Goal: Information Seeking & Learning: Understand process/instructions

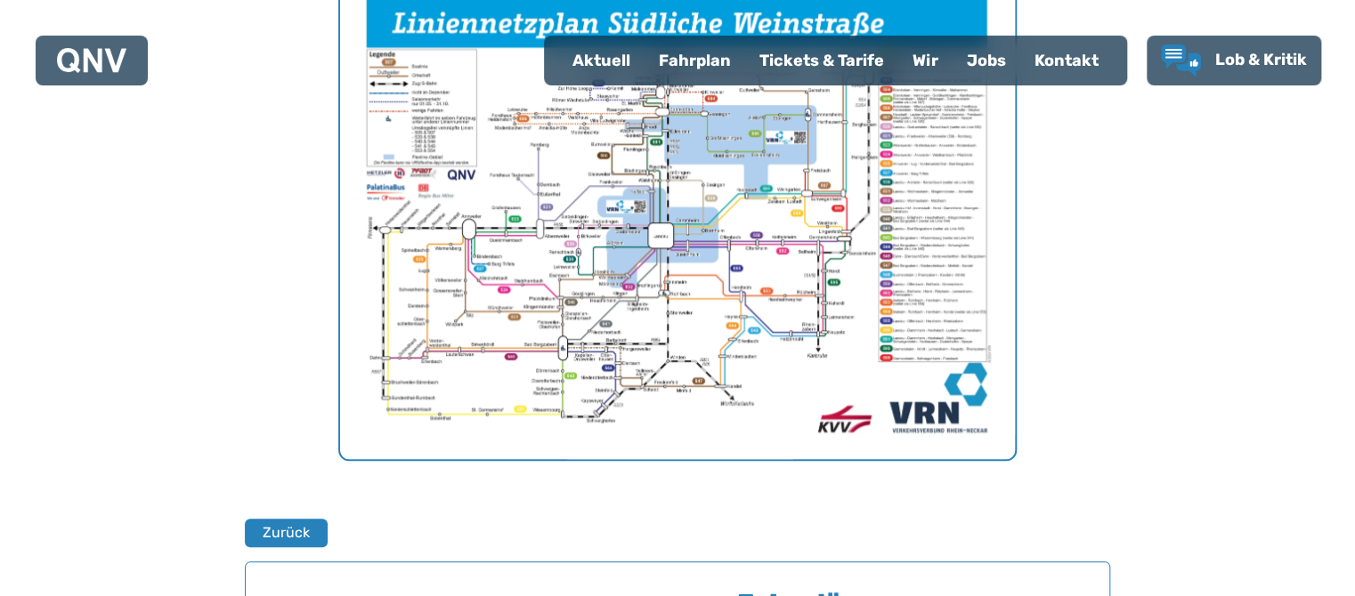
scroll to position [702, 0]
click at [669, 260] on img "1 von 1" at bounding box center [677, 219] width 675 height 477
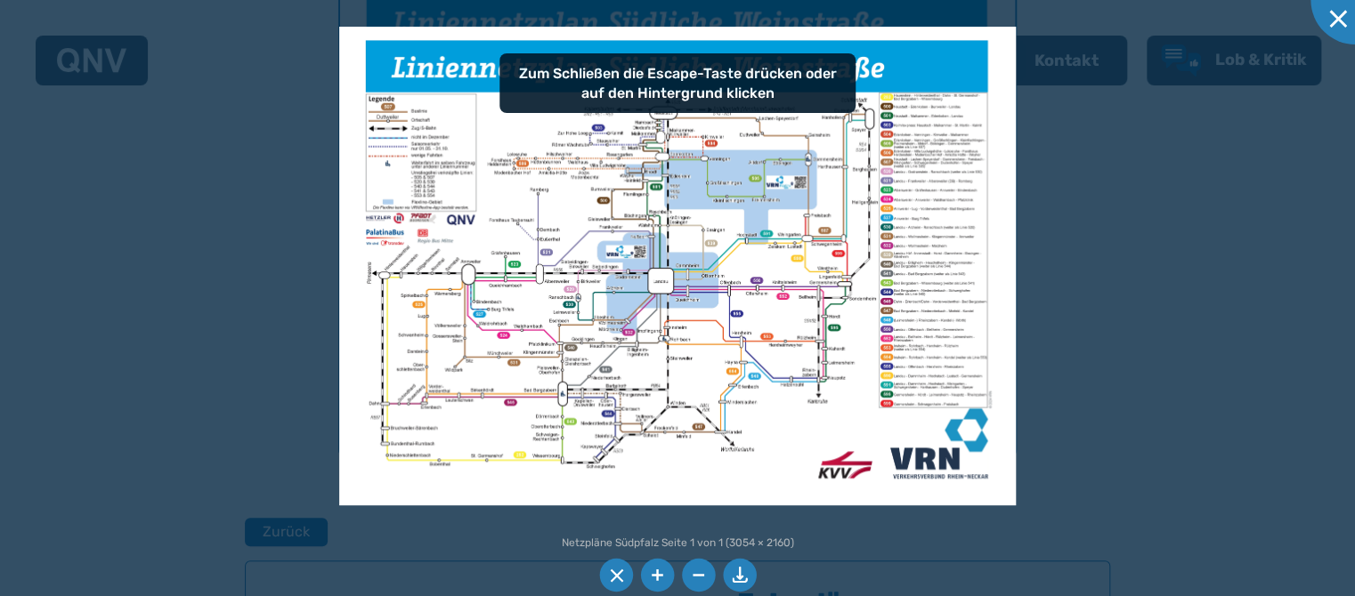
click at [653, 575] on li at bounding box center [657, 576] width 34 height 34
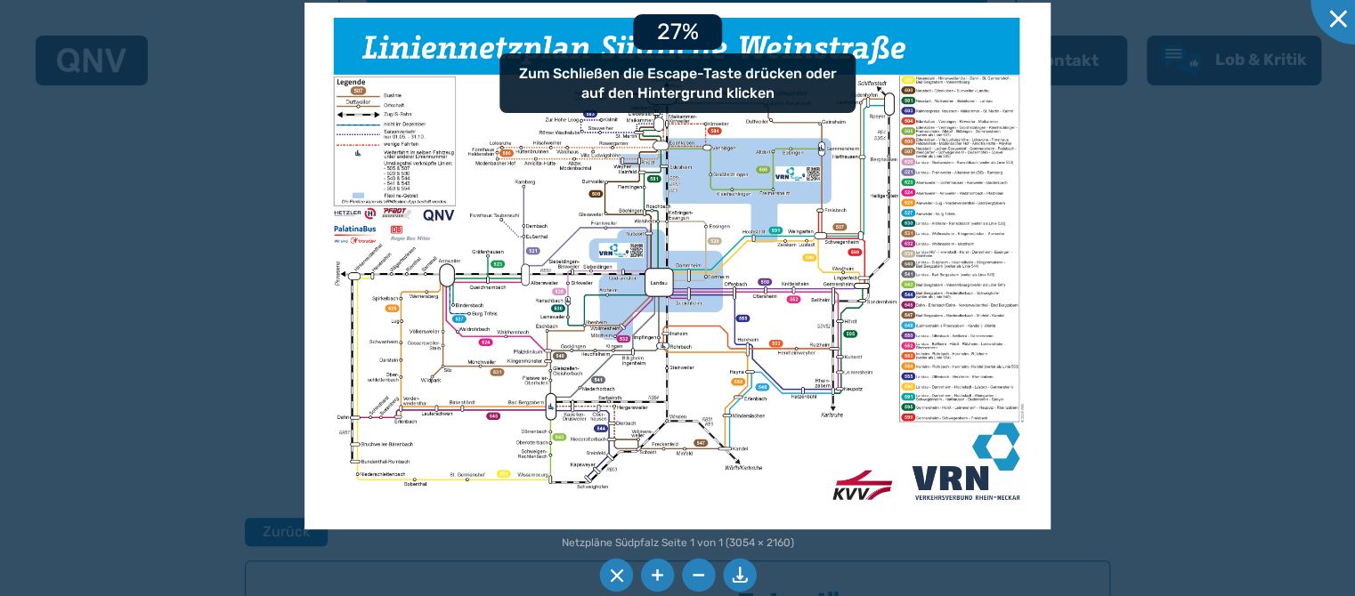
click at [653, 575] on li at bounding box center [657, 576] width 34 height 34
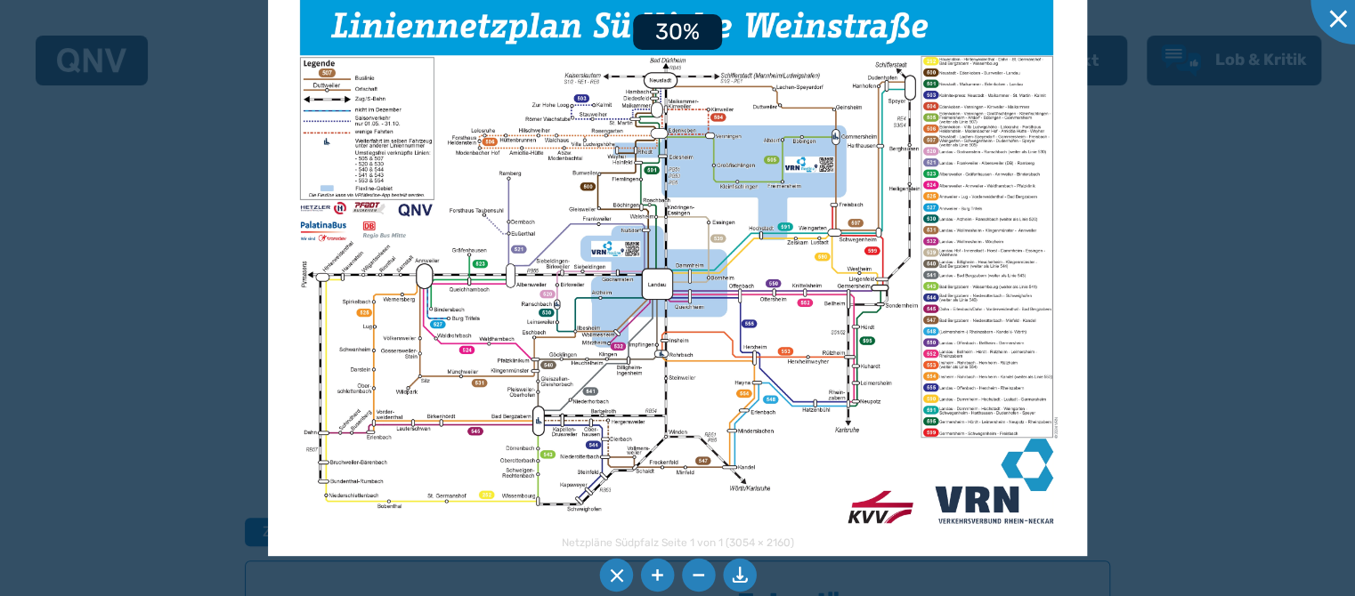
click at [653, 575] on li at bounding box center [657, 576] width 34 height 34
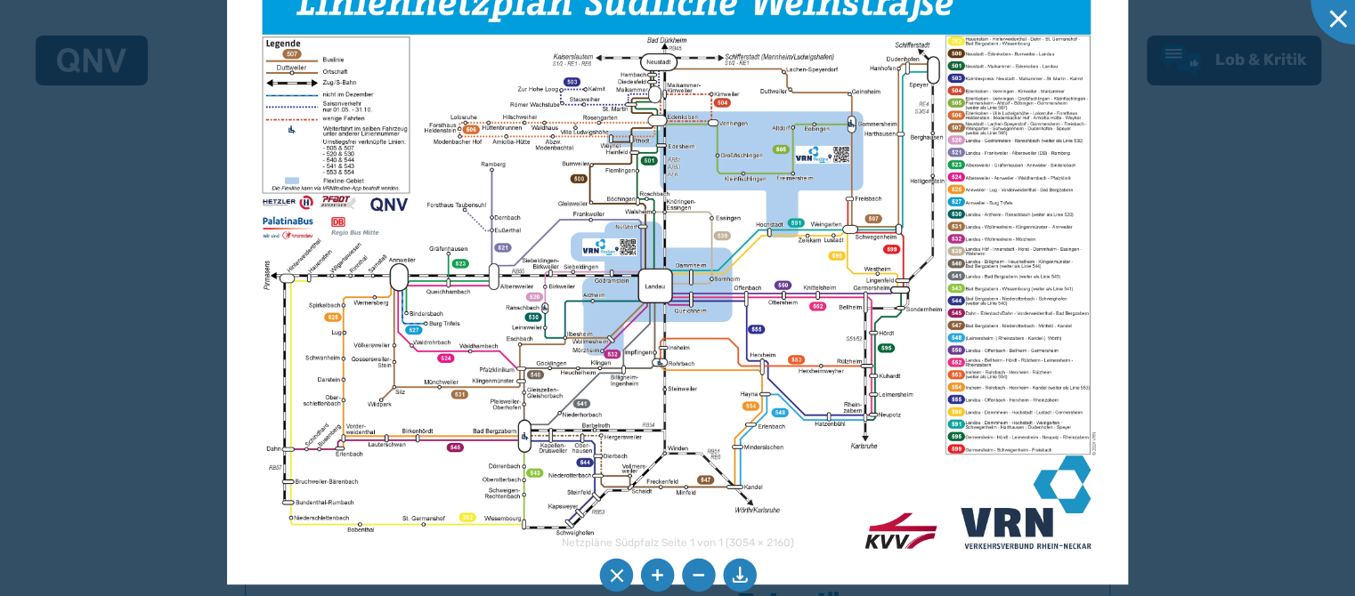
click at [653, 575] on li at bounding box center [657, 576] width 34 height 34
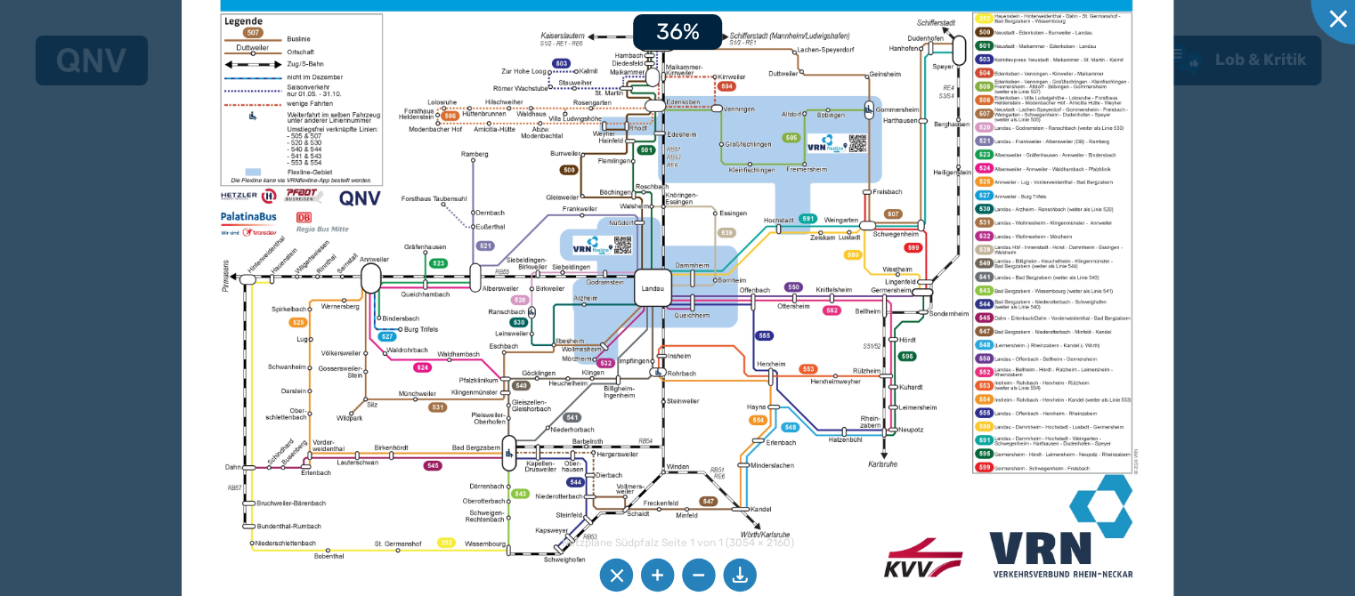
click at [653, 575] on li at bounding box center [657, 576] width 34 height 34
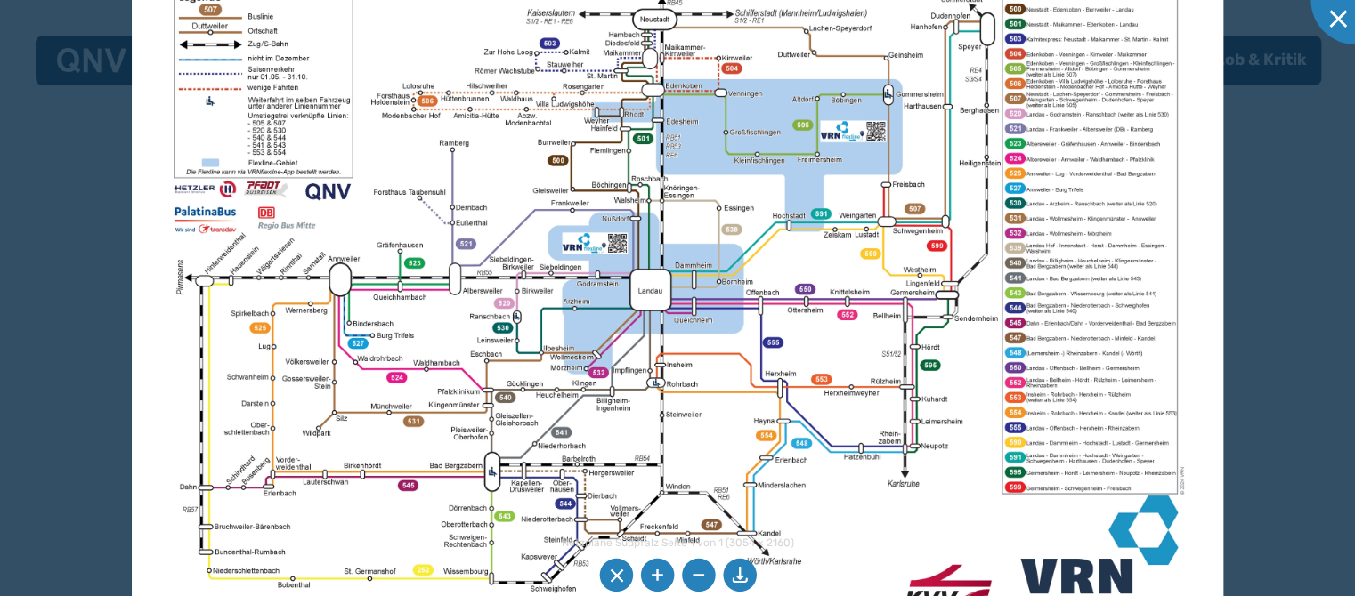
click at [653, 575] on li at bounding box center [657, 576] width 34 height 34
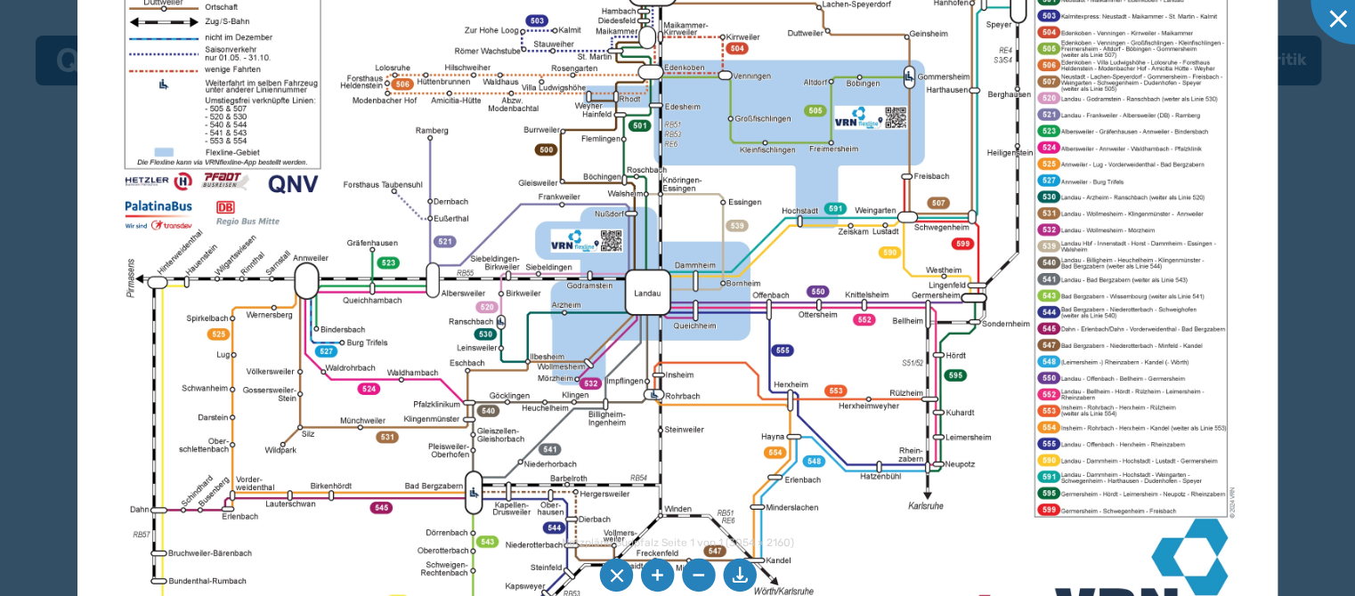
click at [669, 572] on li at bounding box center [657, 576] width 34 height 34
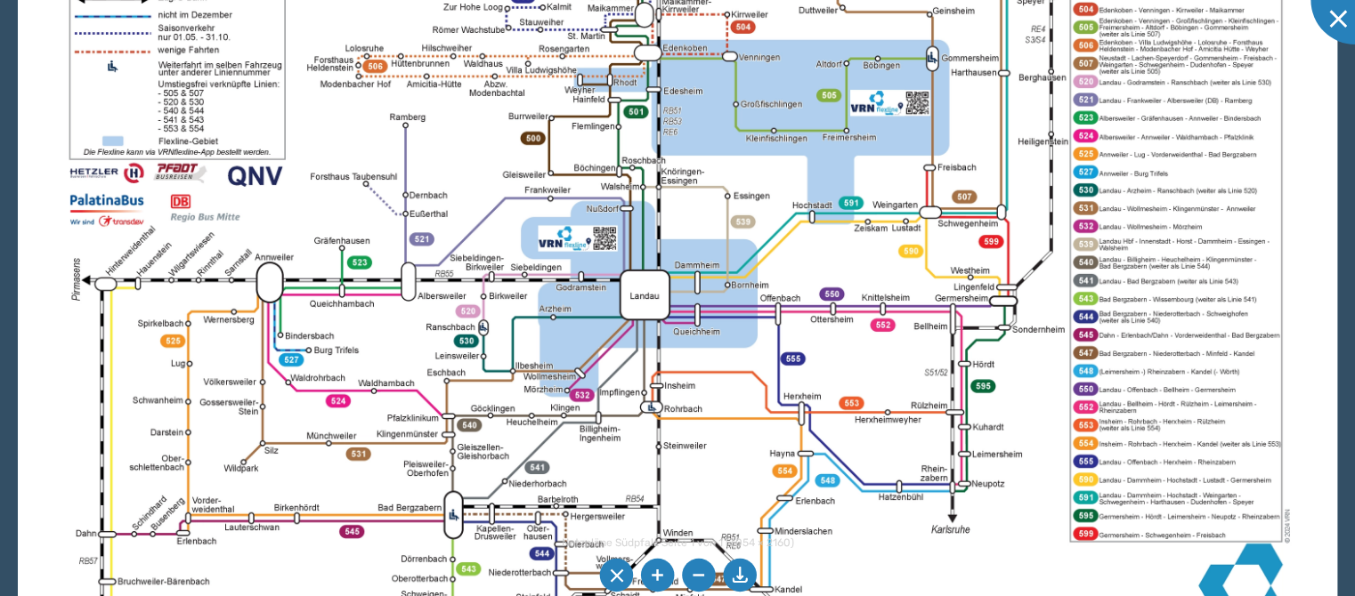
click at [657, 567] on li at bounding box center [657, 576] width 34 height 34
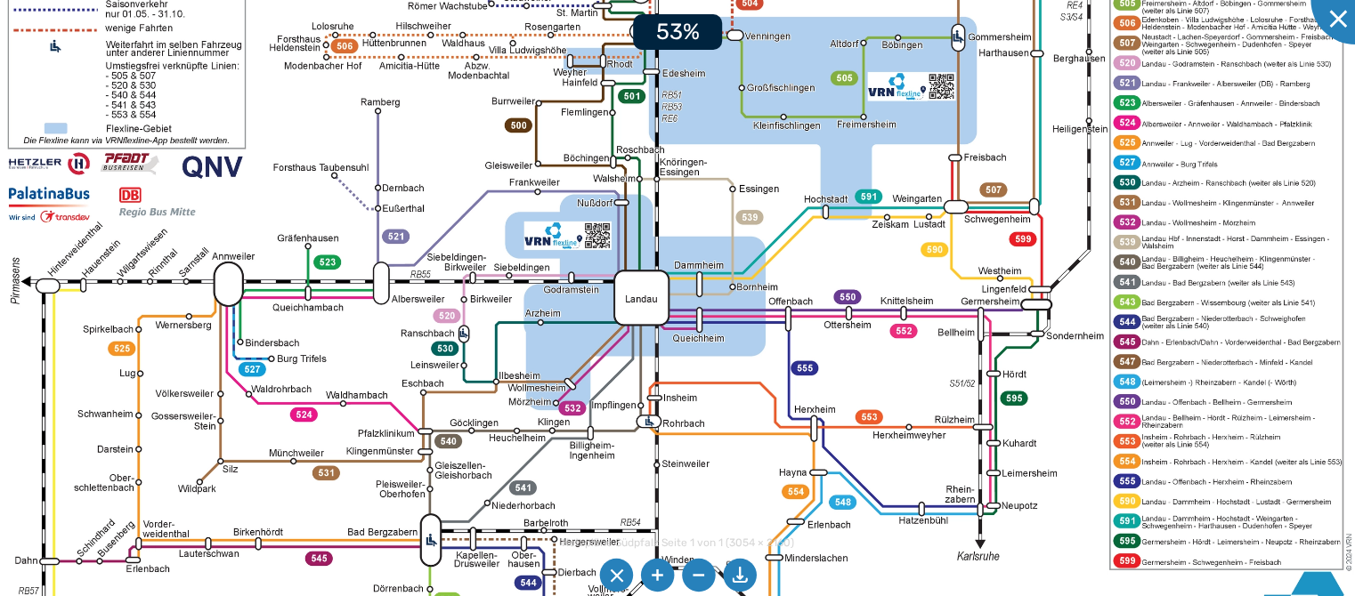
click at [657, 567] on li at bounding box center [657, 576] width 34 height 34
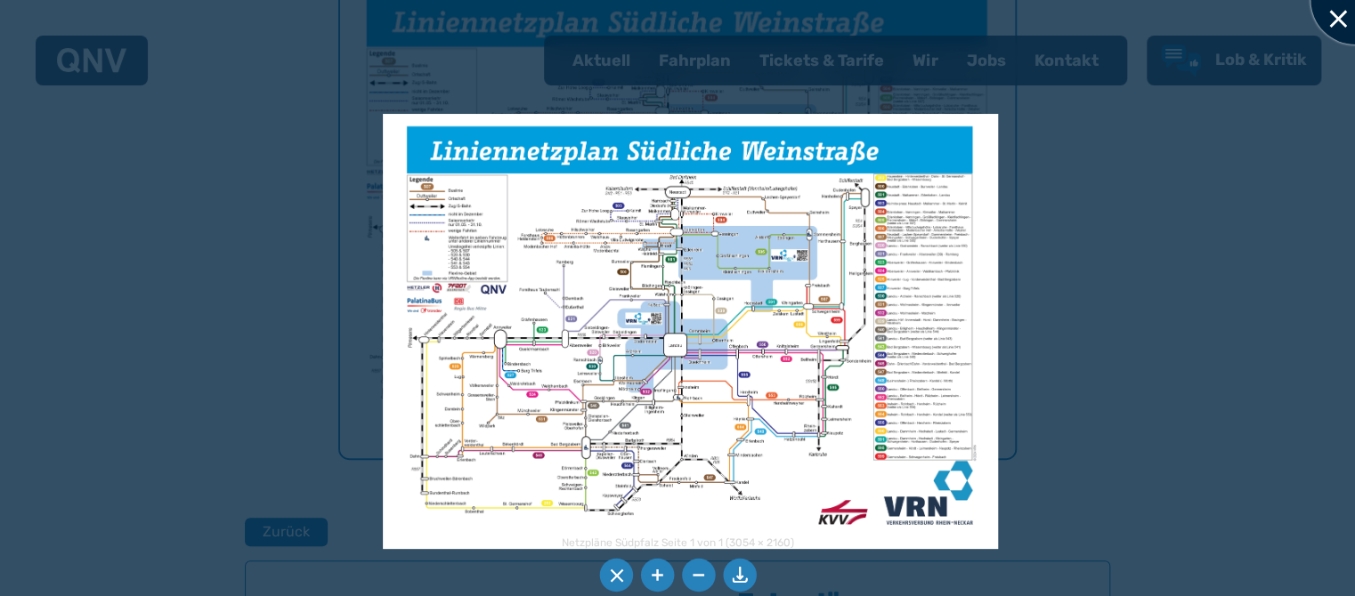
click at [1345, 8] on div at bounding box center [1354, -1] width 89 height 89
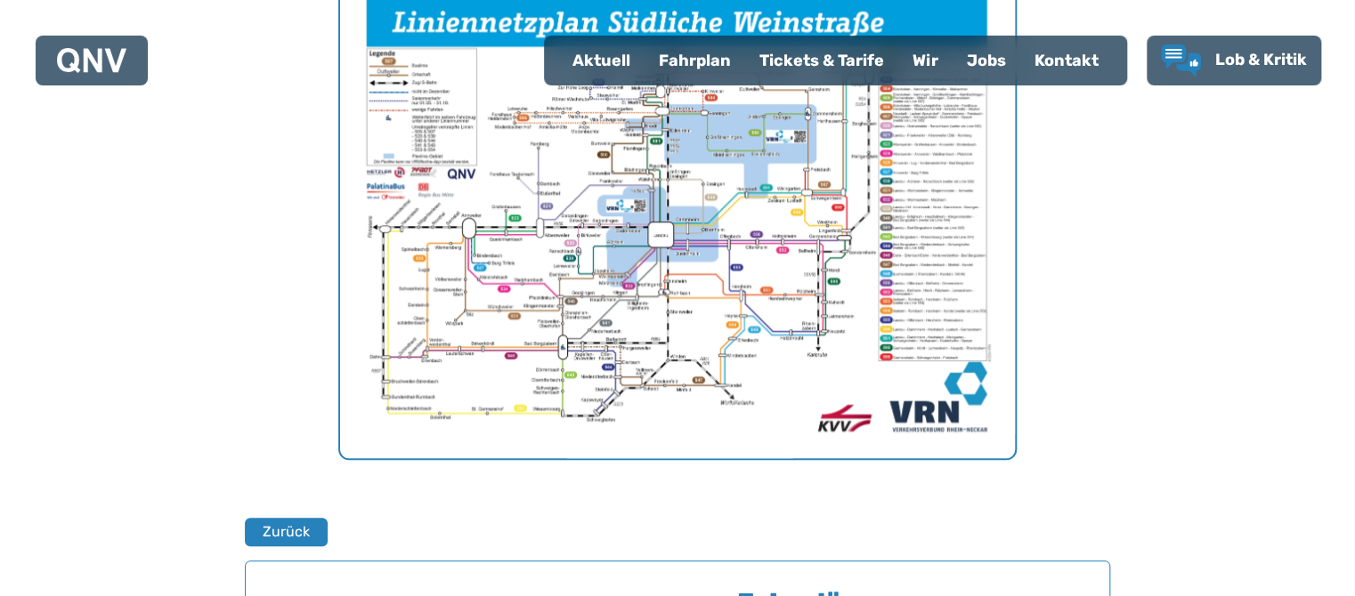
click at [701, 58] on div "Fahrplan" at bounding box center [695, 60] width 101 height 46
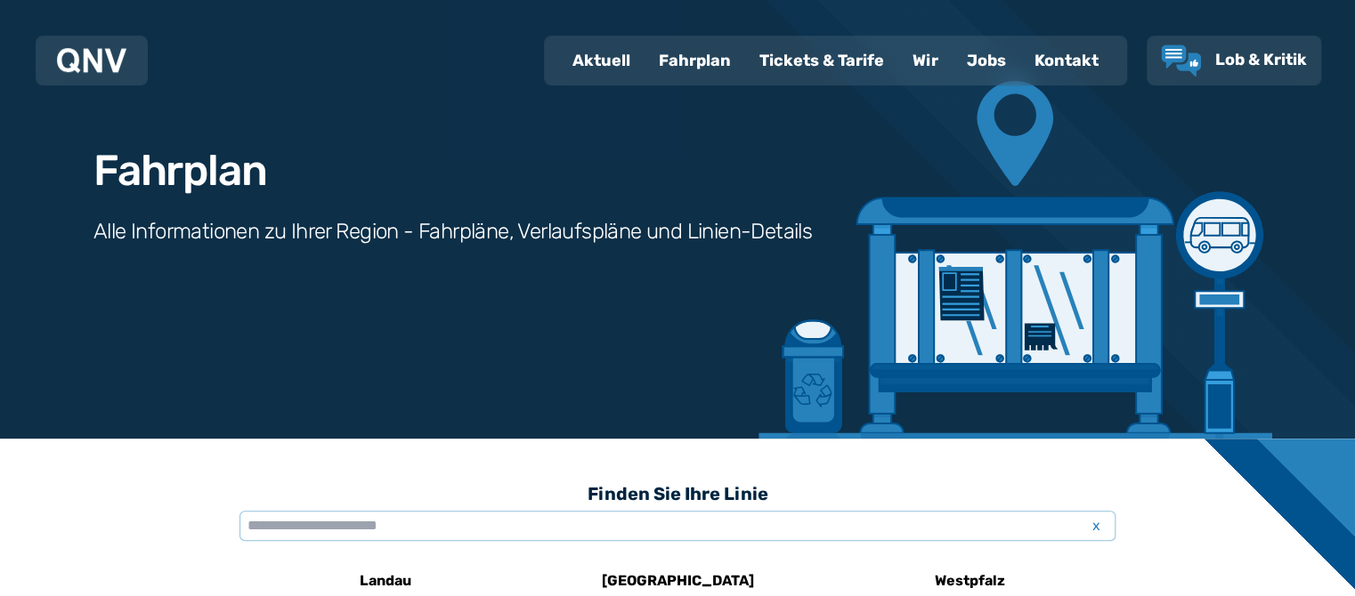
scroll to position [376, 0]
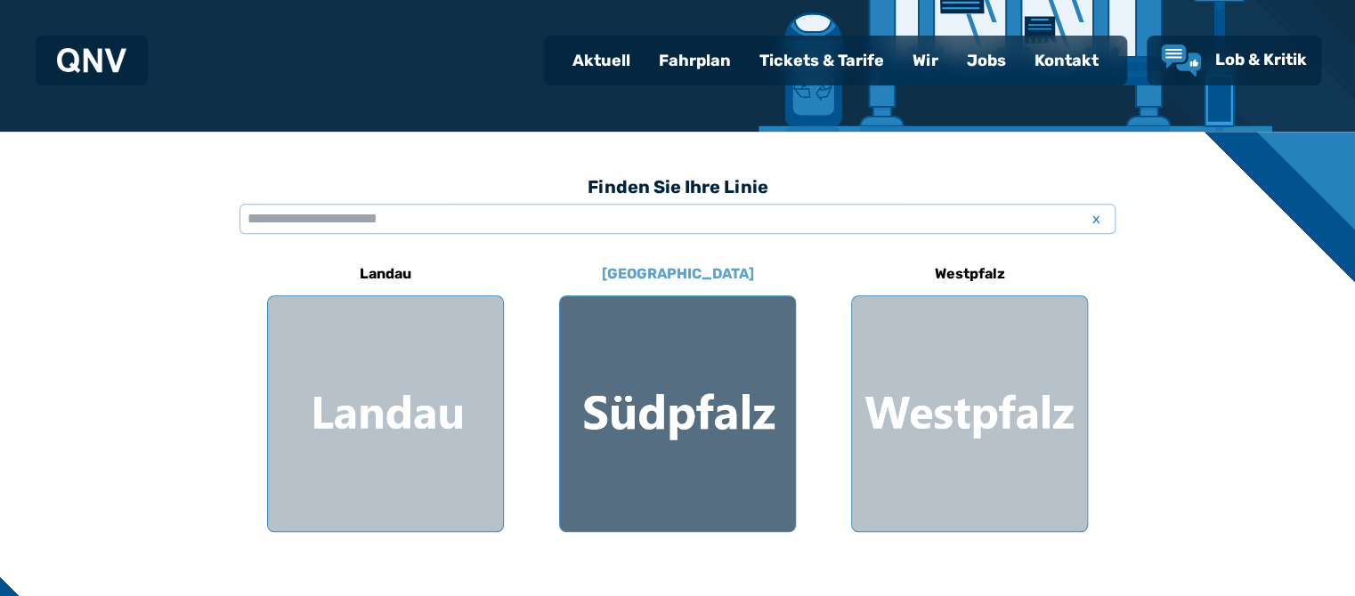
click at [694, 391] on div at bounding box center [677, 413] width 235 height 235
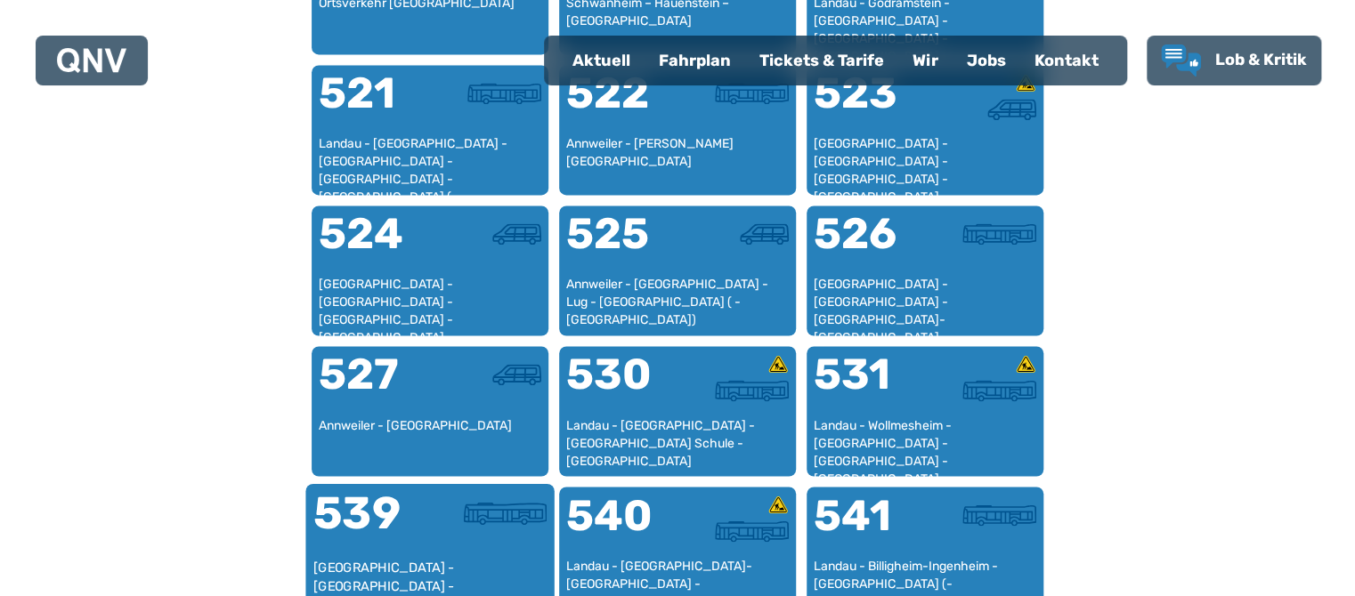
scroll to position [1301, 0]
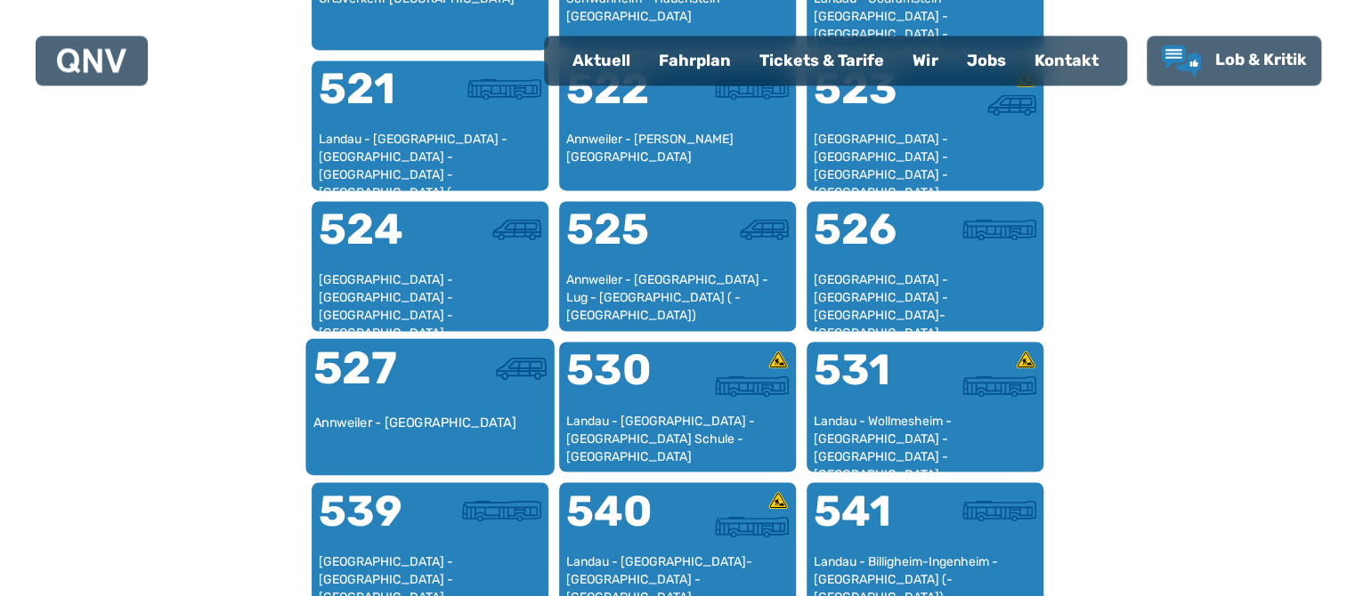
click at [369, 377] on div "527" at bounding box center [371, 379] width 117 height 67
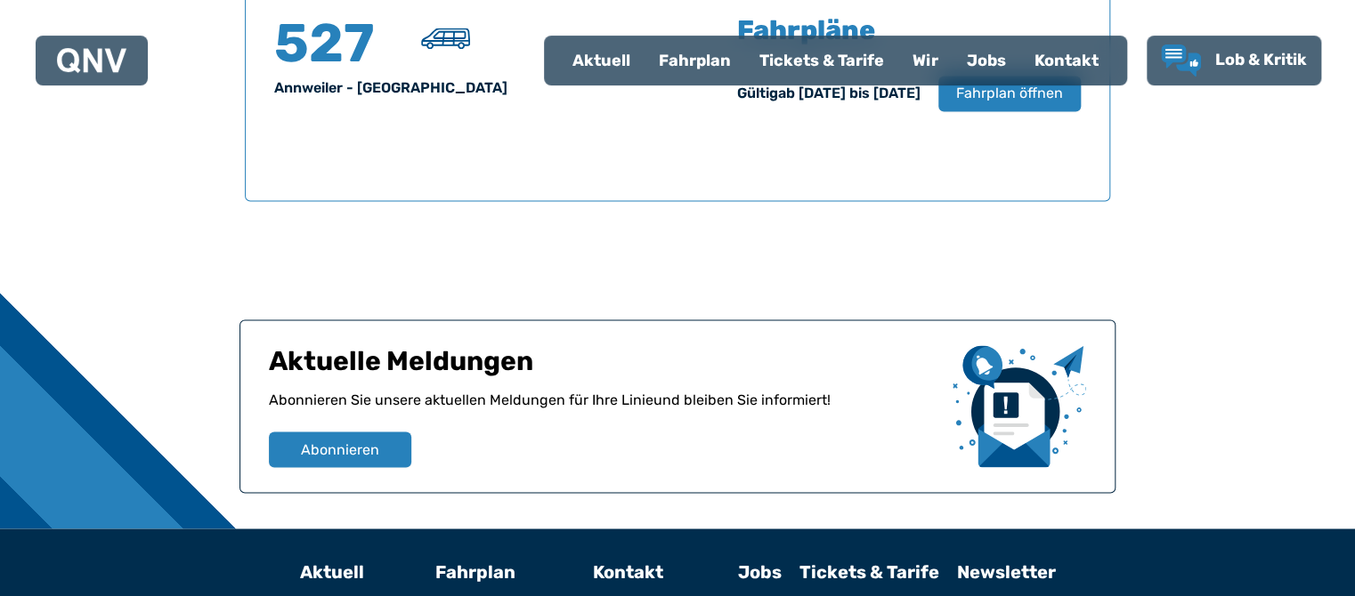
scroll to position [1266, 0]
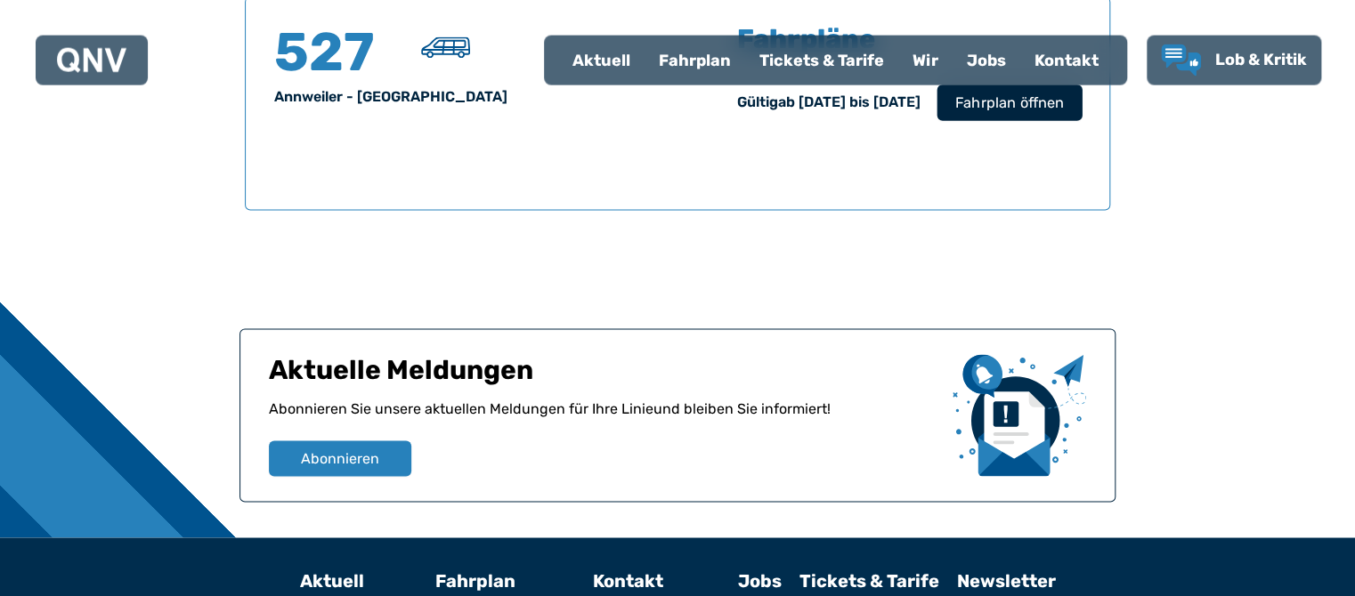
click at [1014, 107] on span "Fahrplan öffnen" at bounding box center [1009, 103] width 109 height 21
